Goal: Task Accomplishment & Management: Manage account settings

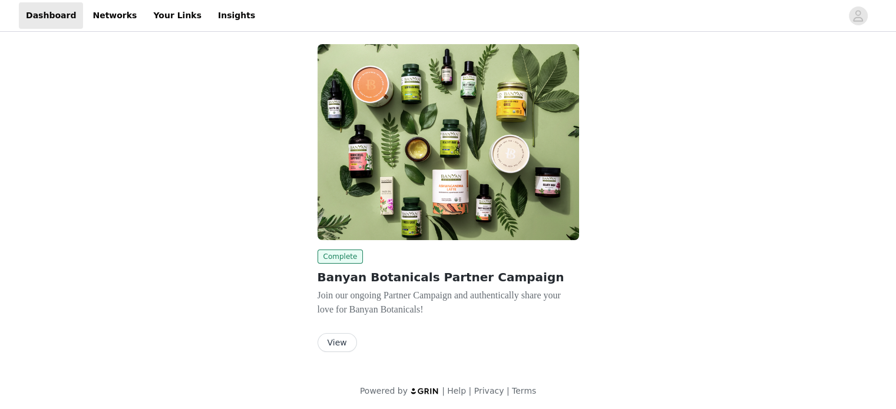
scroll to position [90, 0]
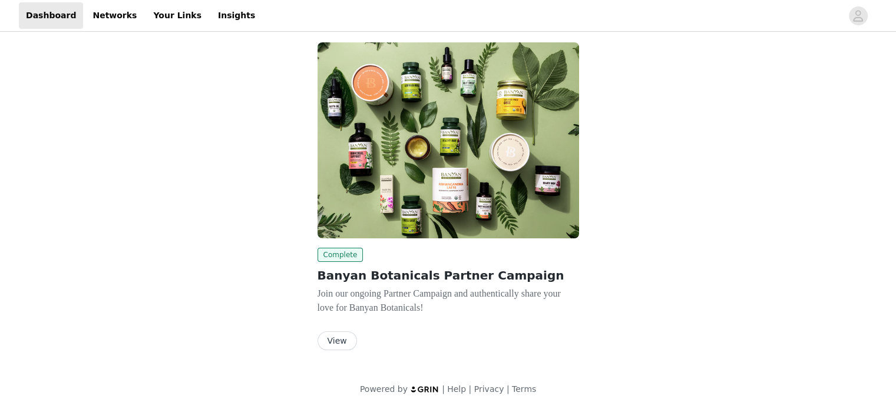
click at [335, 341] on button "View" at bounding box center [337, 341] width 39 height 19
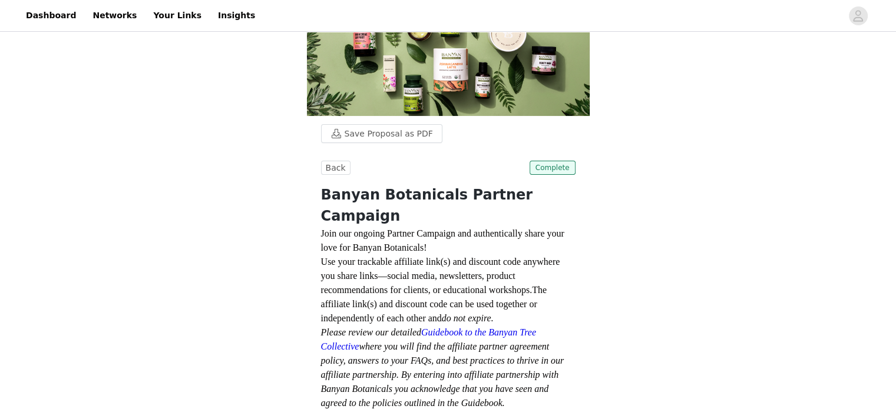
scroll to position [106, 0]
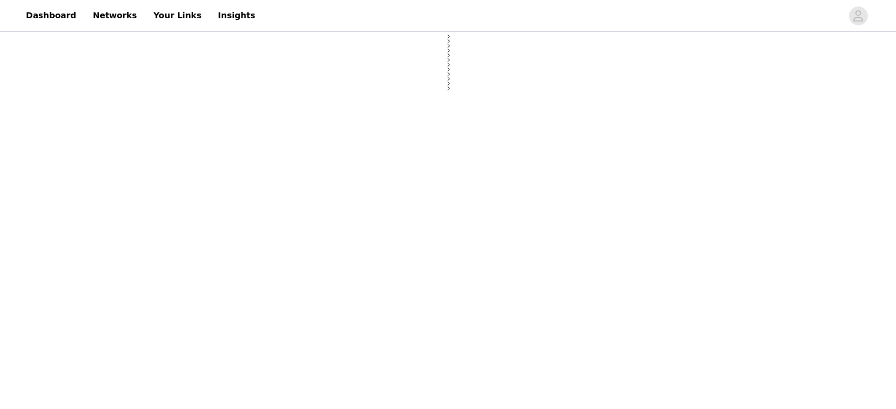
select select "12"
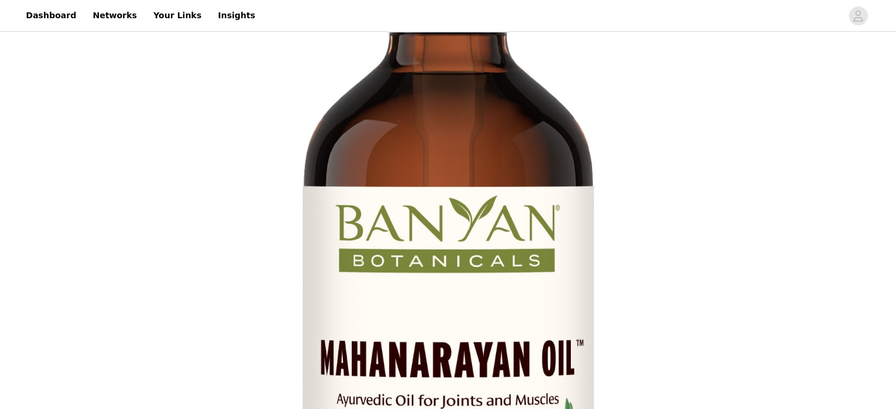
scroll to position [378, 0]
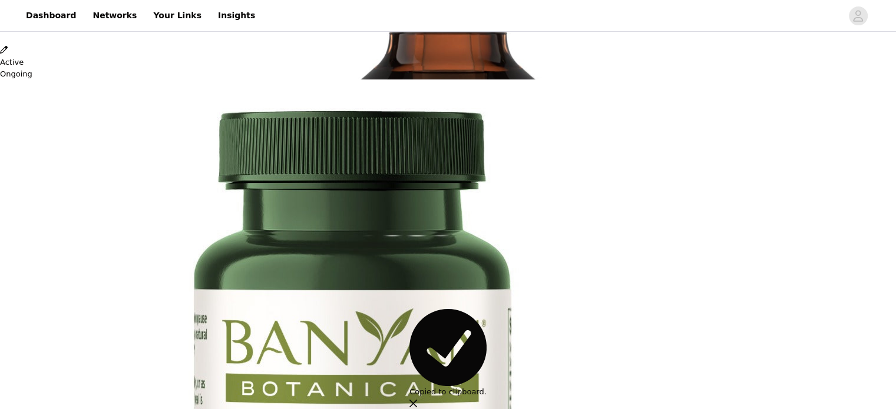
scroll to position [343, 0]
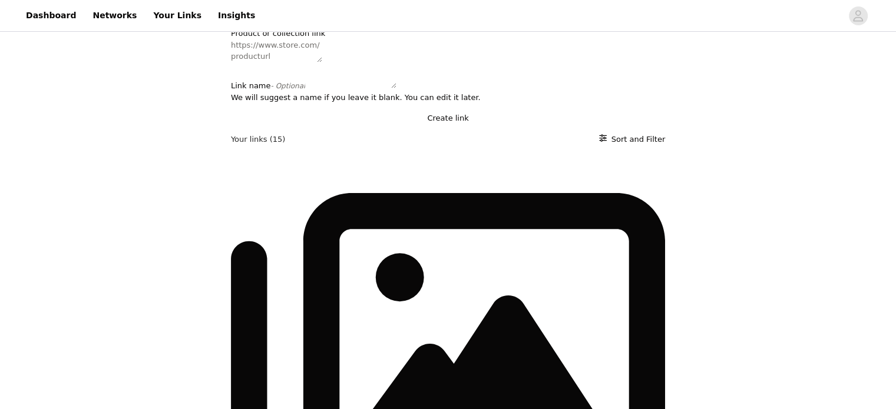
scroll to position [92, 0]
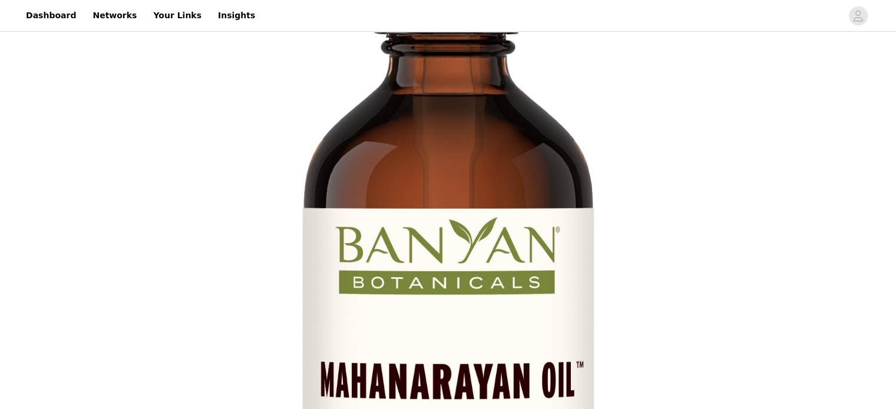
scroll to position [378, 0]
